Goal: Task Accomplishment & Management: Manage account settings

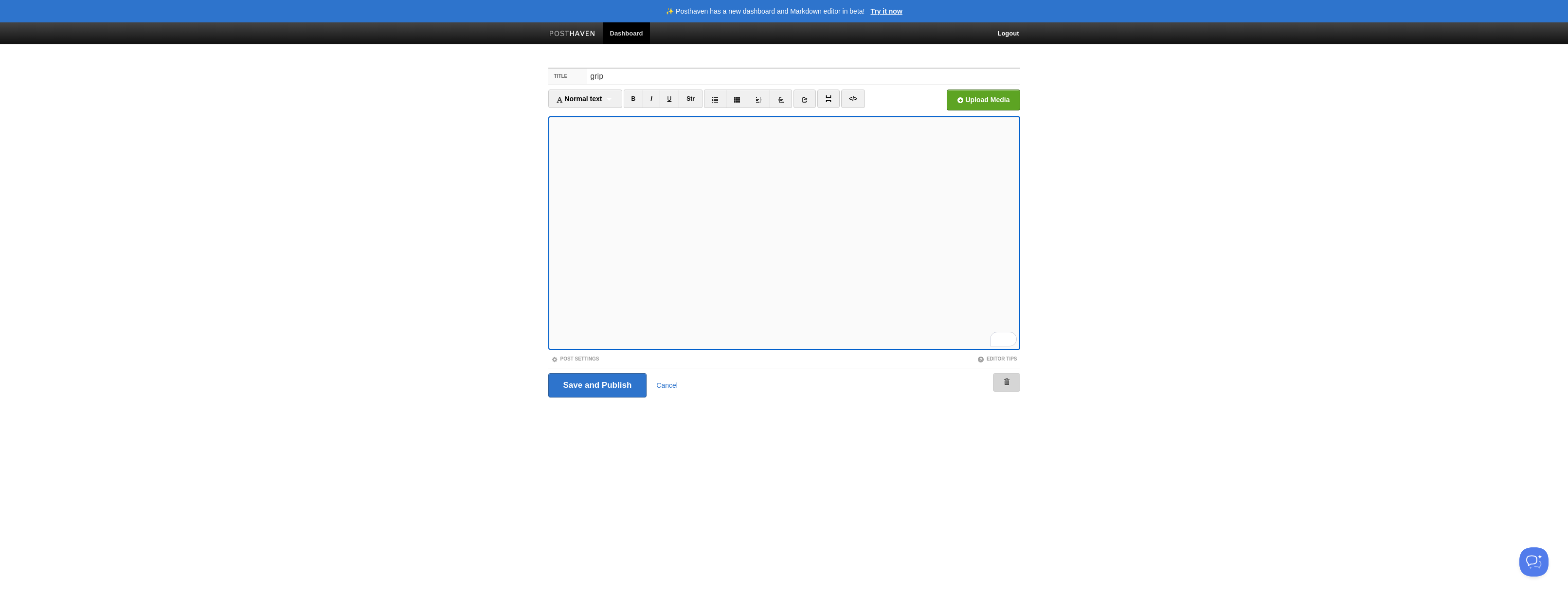
click at [1014, 381] on link at bounding box center [1006, 382] width 27 height 18
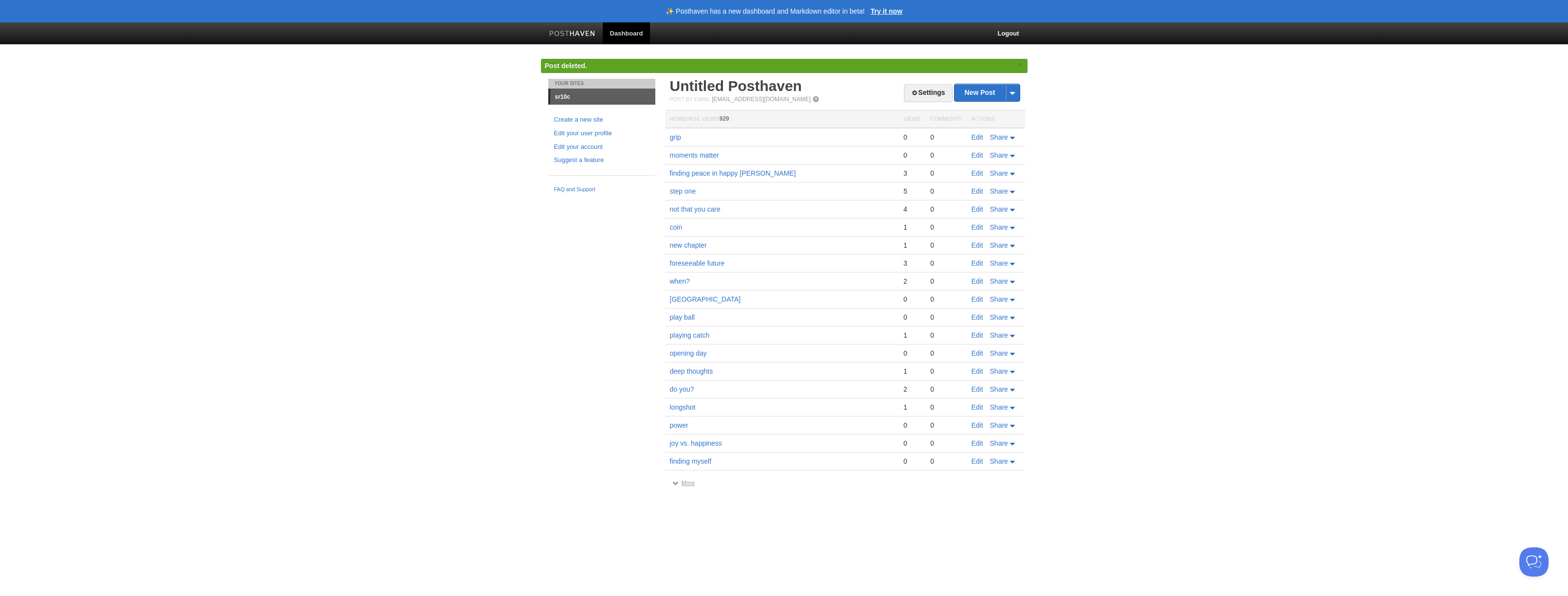
click at [682, 483] on link "More" at bounding box center [684, 483] width 23 height 7
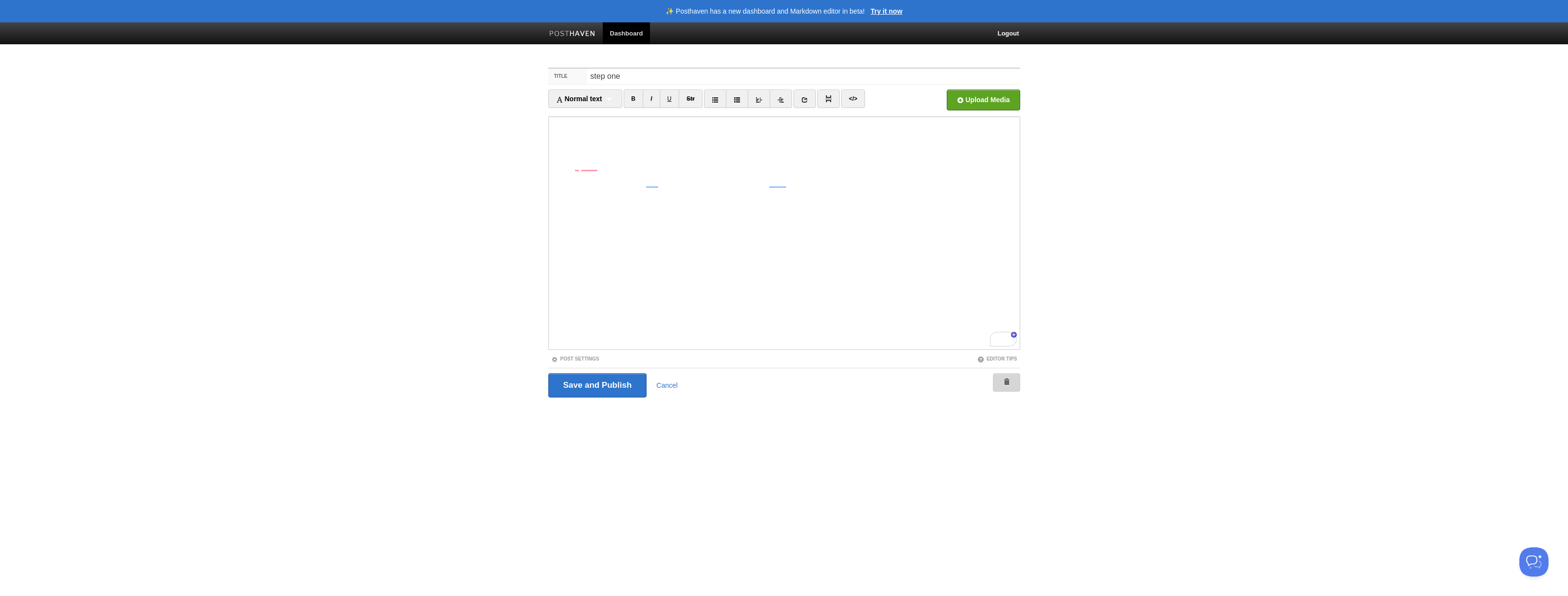
click at [1009, 380] on span at bounding box center [1006, 382] width 7 height 7
